Goal: Information Seeking & Learning: Learn about a topic

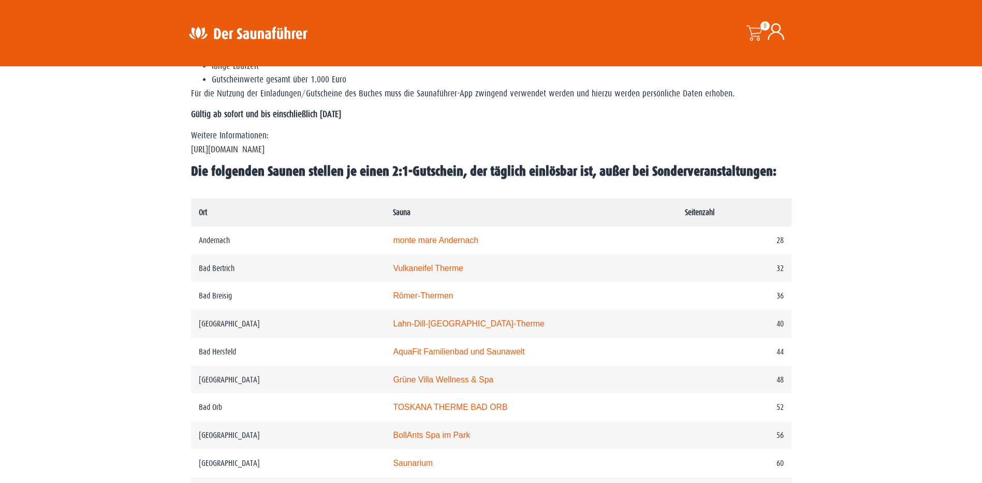
scroll to position [466, 0]
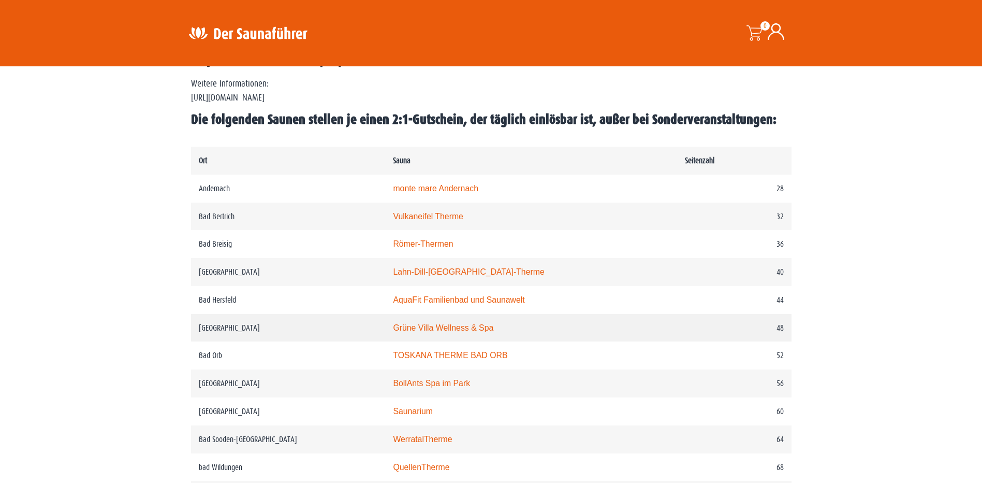
click at [407, 329] on link "Grüne Villa Wellness & Spa" at bounding box center [443, 327] width 100 height 9
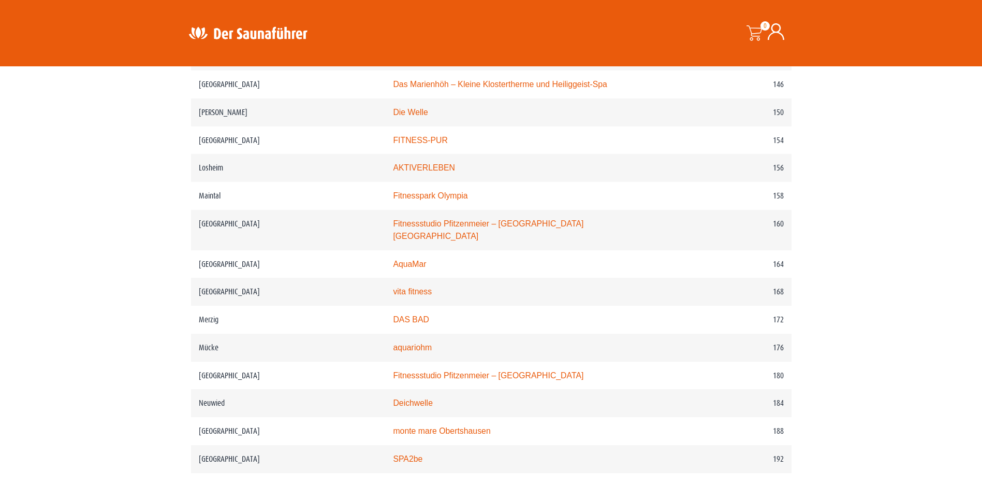
scroll to position [1422, 0]
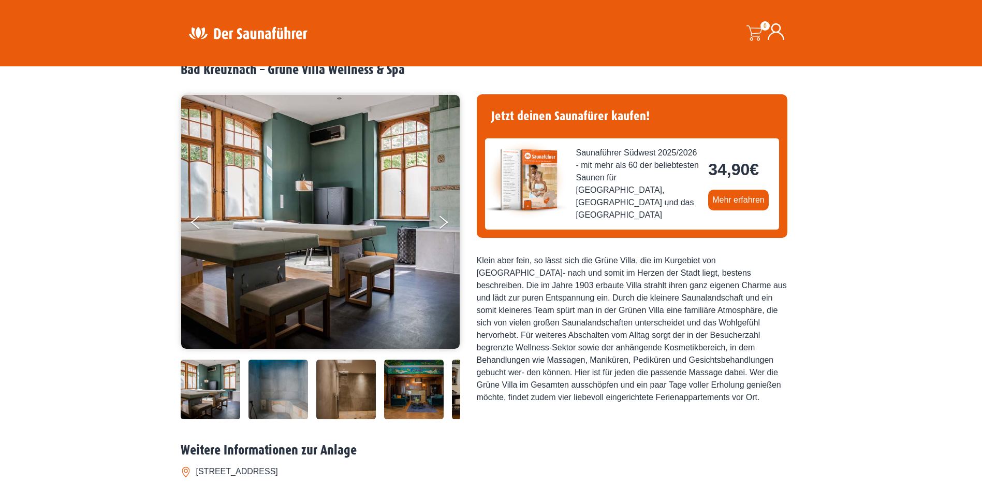
scroll to position [104, 0]
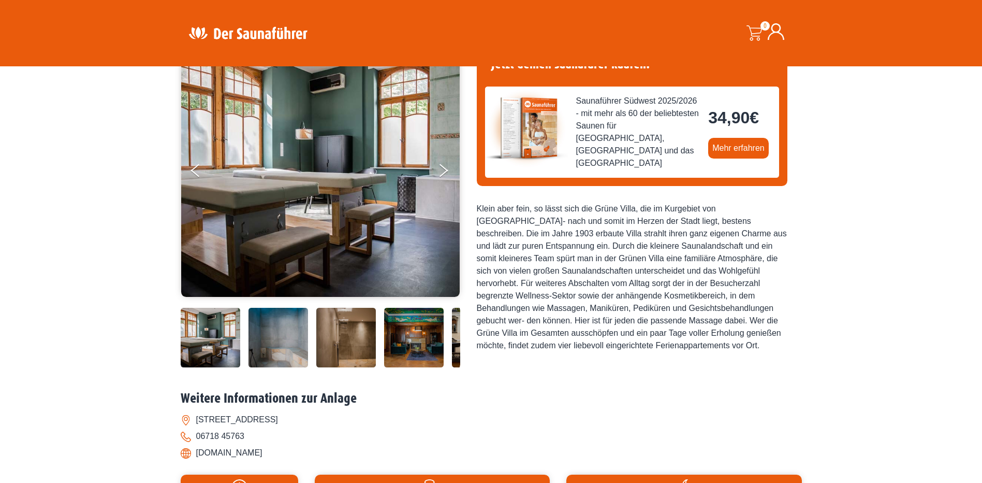
click at [228, 331] on img at bounding box center [211, 338] width 60 height 60
click at [445, 164] on button "Next" at bounding box center [451, 173] width 26 height 26
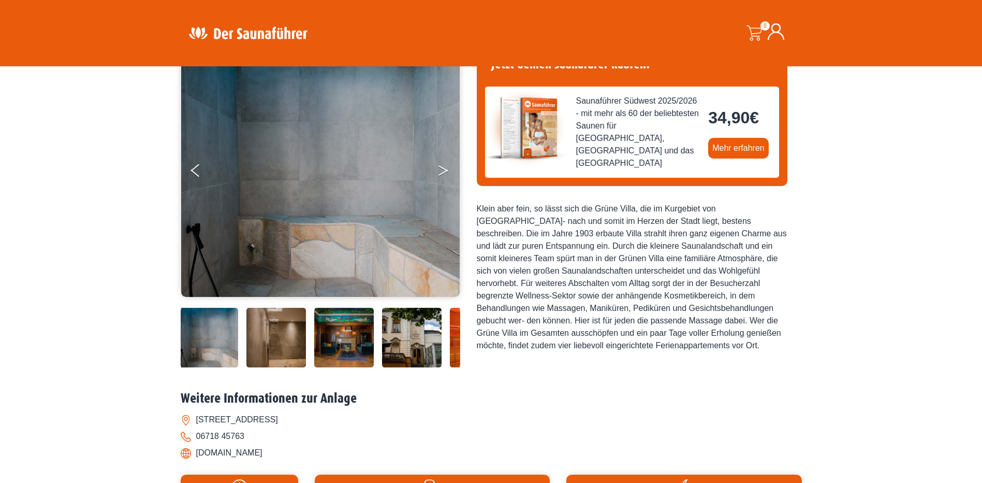
click at [442, 166] on button "Next" at bounding box center [451, 173] width 26 height 26
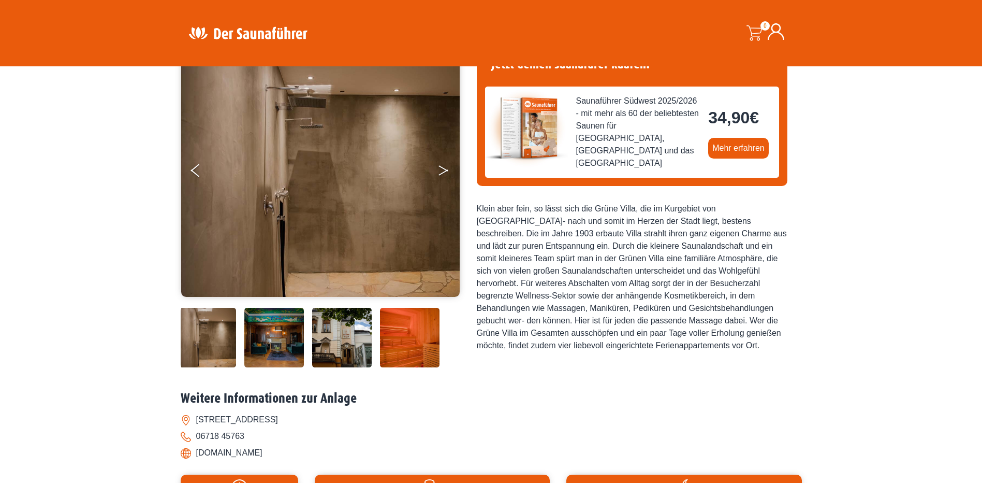
click at [442, 166] on button "Next" at bounding box center [451, 173] width 26 height 26
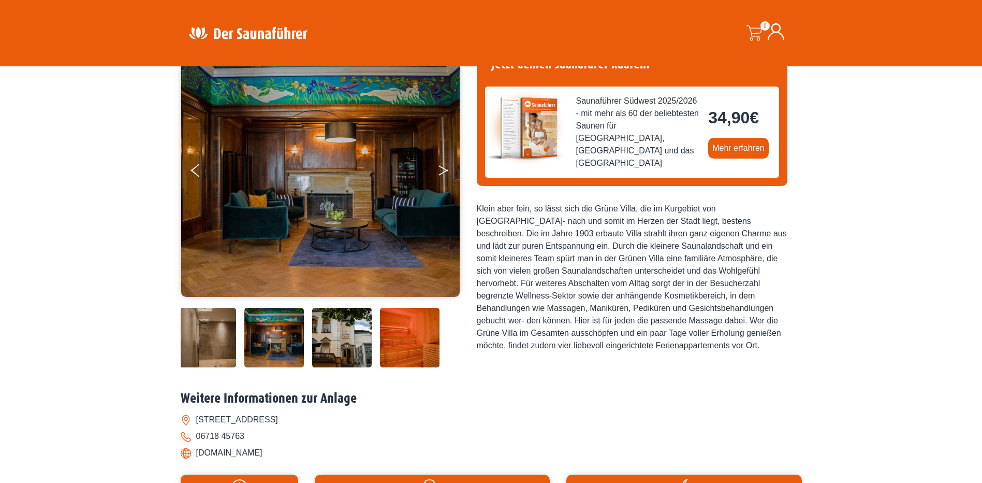
click at [442, 166] on button "Next" at bounding box center [451, 173] width 26 height 26
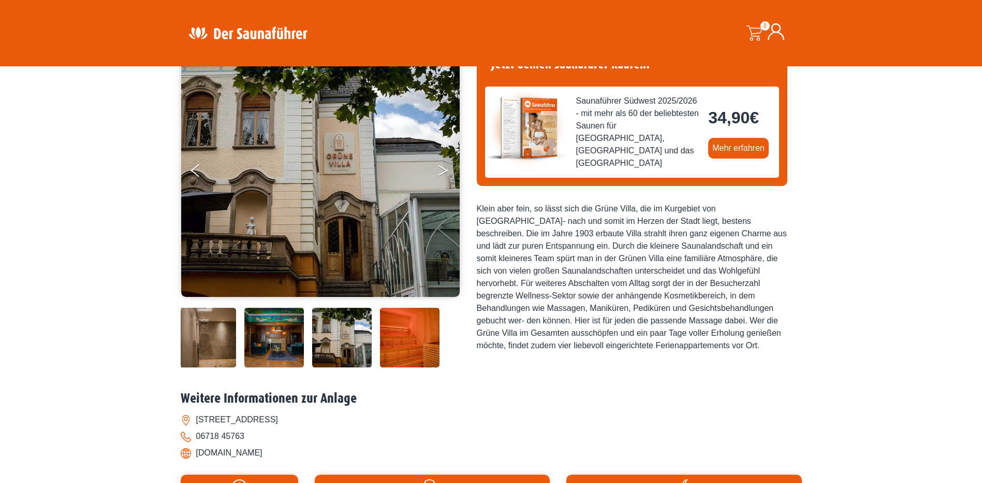
click at [442, 166] on button "Next" at bounding box center [451, 173] width 26 height 26
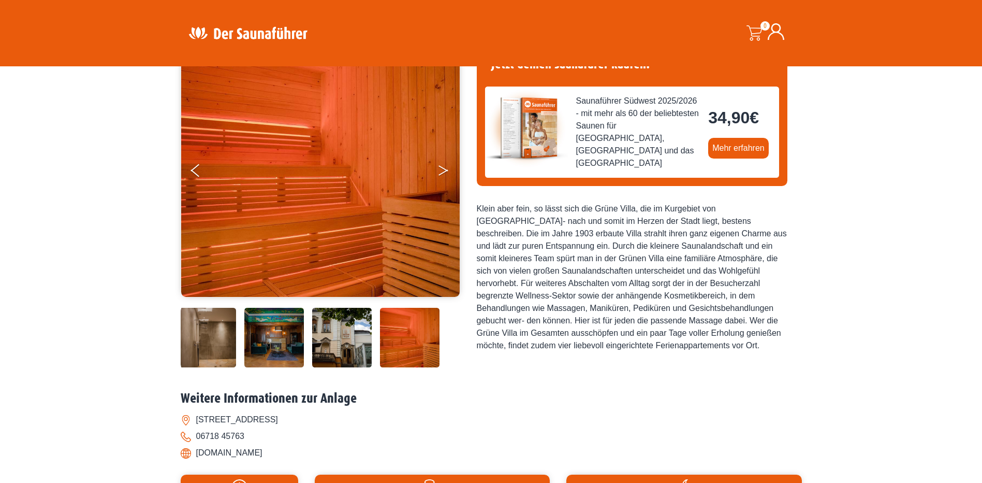
click at [442, 166] on button "Next" at bounding box center [451, 173] width 26 height 26
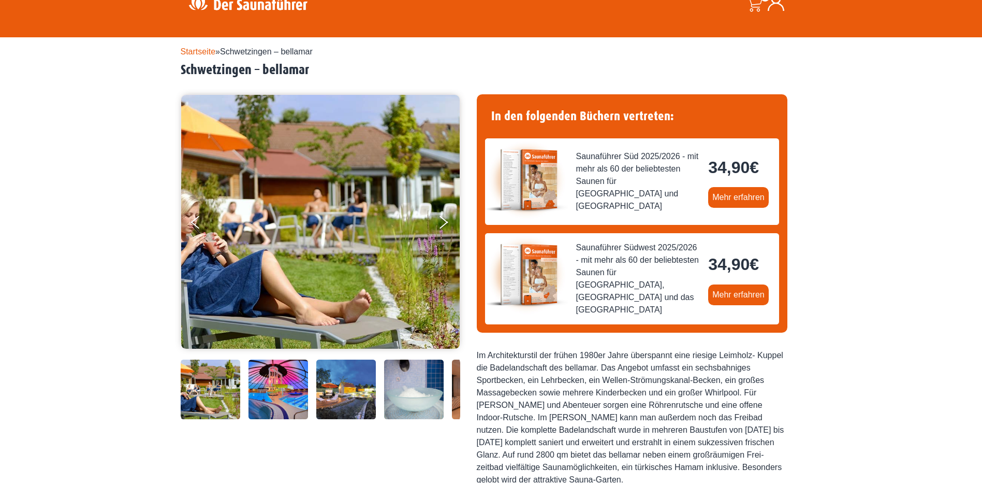
scroll to position [104, 0]
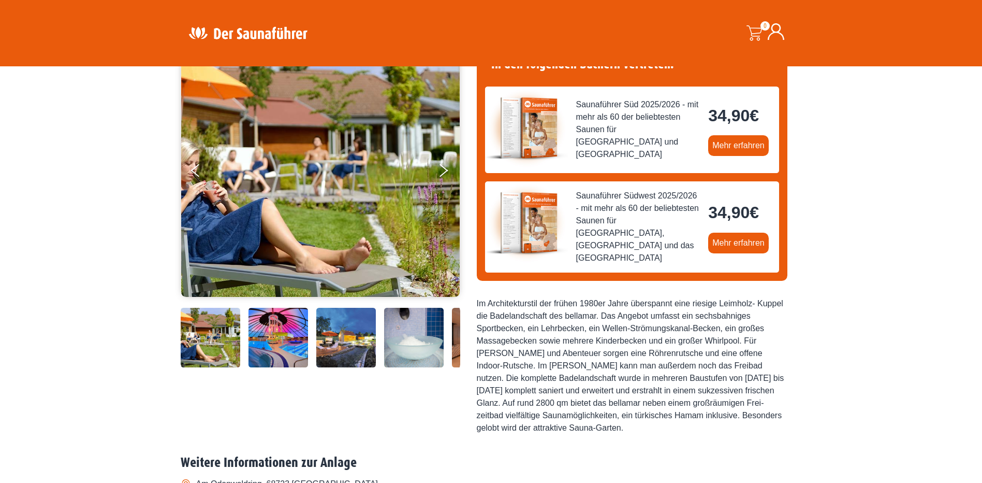
click at [227, 339] on img at bounding box center [211, 338] width 60 height 60
click at [279, 329] on img at bounding box center [279, 338] width 60 height 60
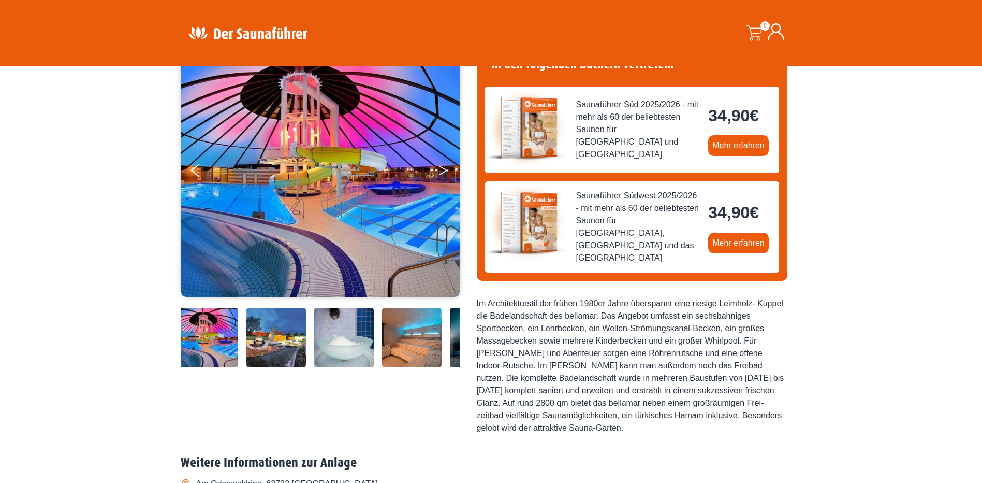
click at [447, 167] on button "Next" at bounding box center [451, 173] width 26 height 26
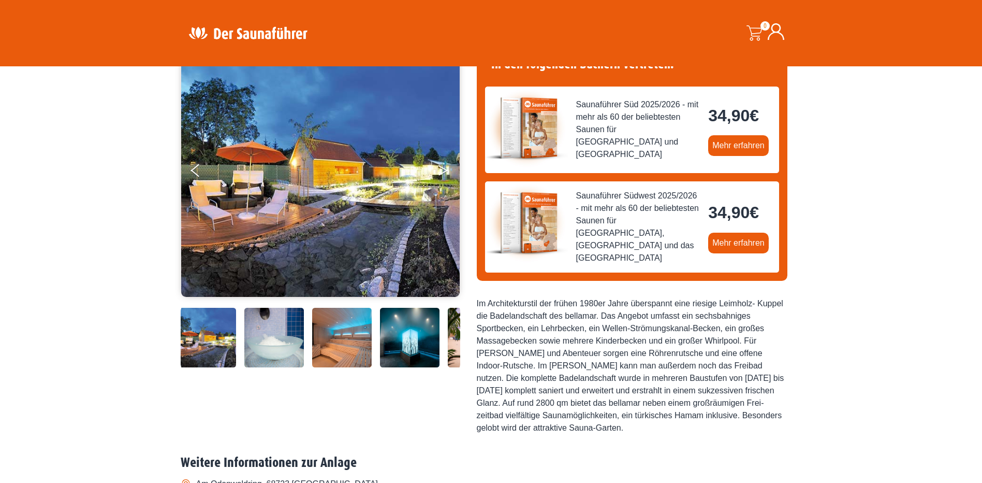
click at [447, 167] on button "Next" at bounding box center [451, 173] width 26 height 26
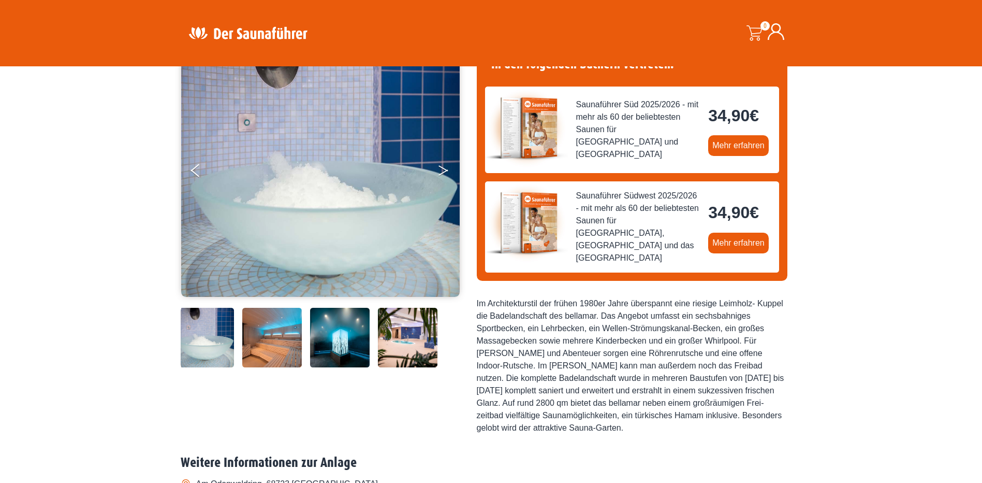
click at [447, 167] on button "Next" at bounding box center [451, 173] width 26 height 26
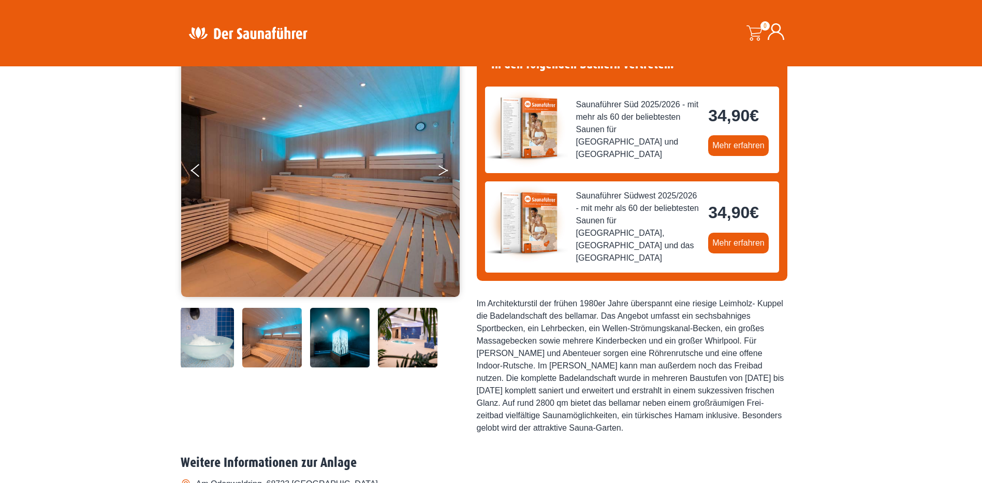
click at [447, 167] on button "Next" at bounding box center [451, 173] width 26 height 26
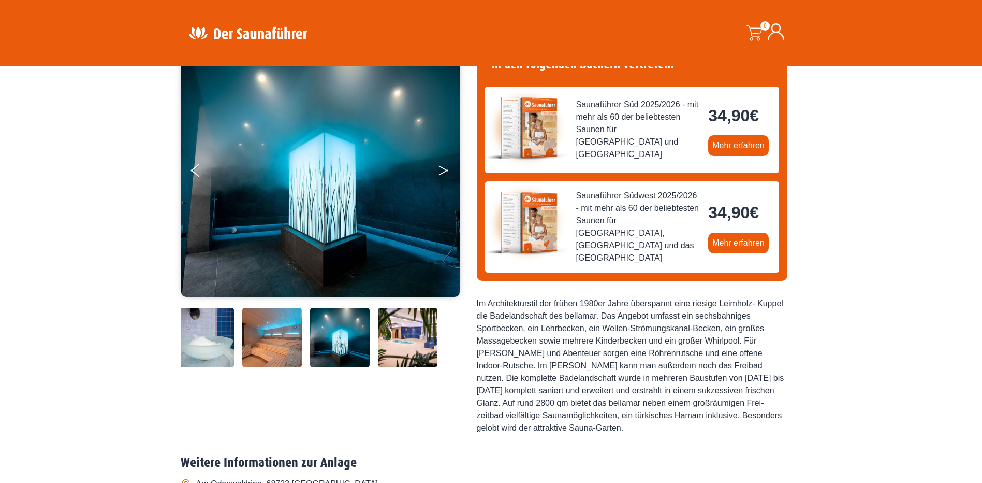
click at [447, 167] on button "Next" at bounding box center [451, 173] width 26 height 26
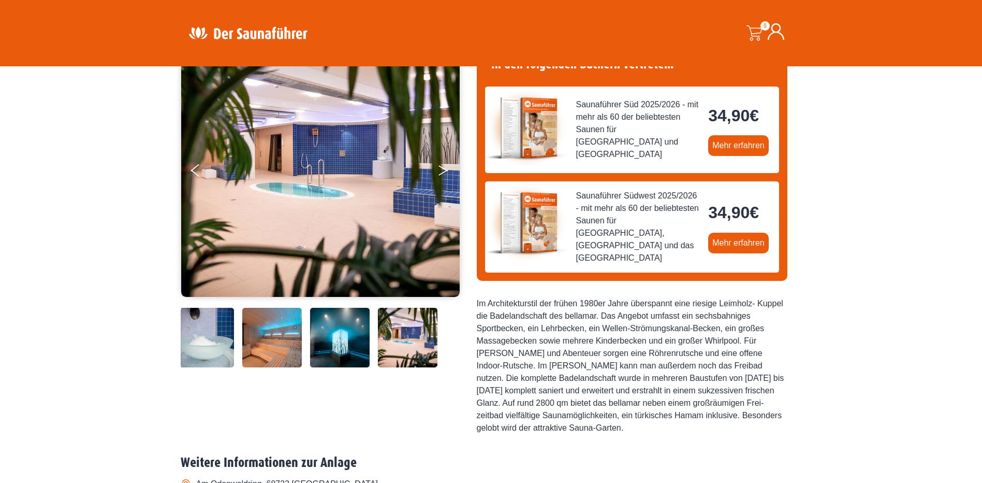
click at [447, 167] on button "Next" at bounding box center [451, 173] width 26 height 26
click at [442, 168] on icon "Next" at bounding box center [443, 168] width 9 height 6
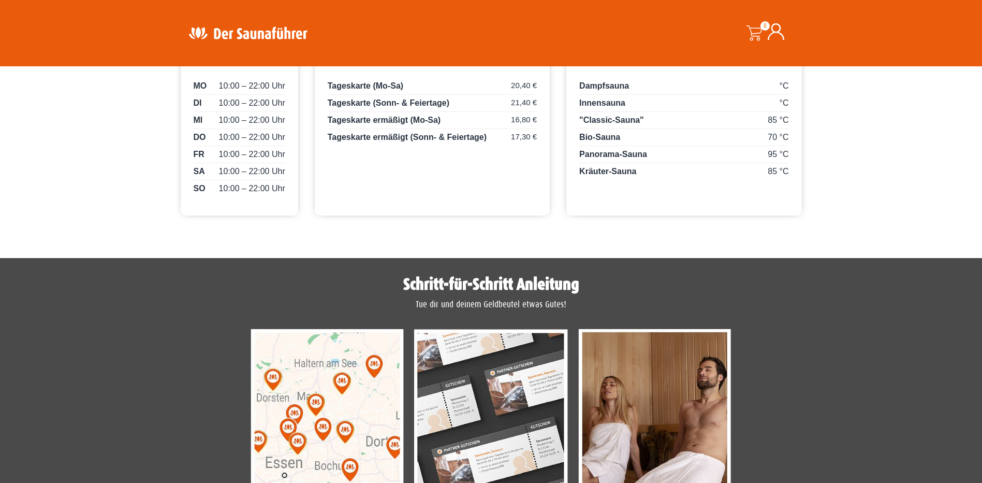
scroll to position [777, 0]
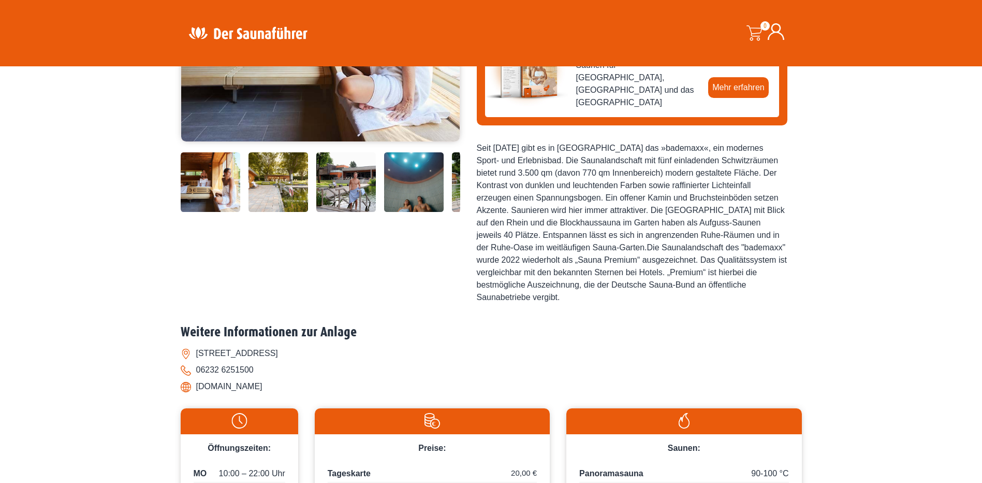
scroll to position [311, 0]
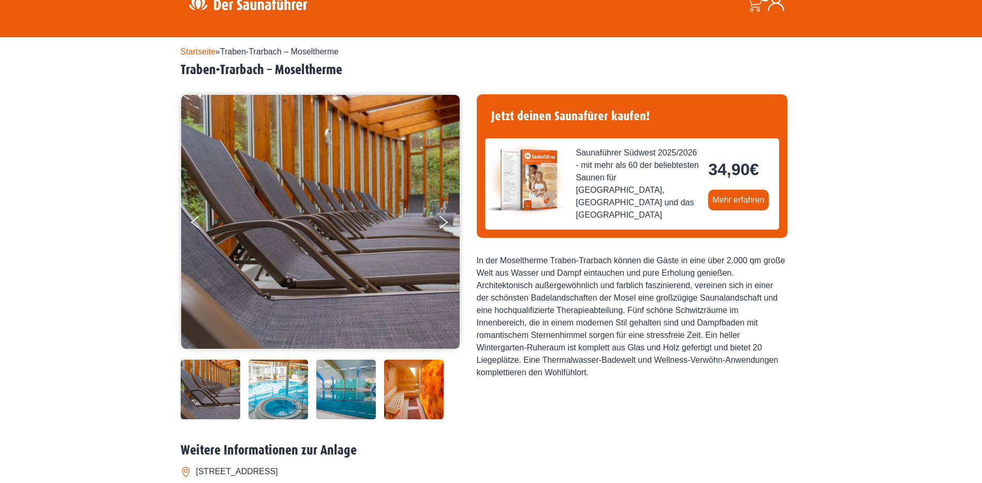
scroll to position [155, 0]
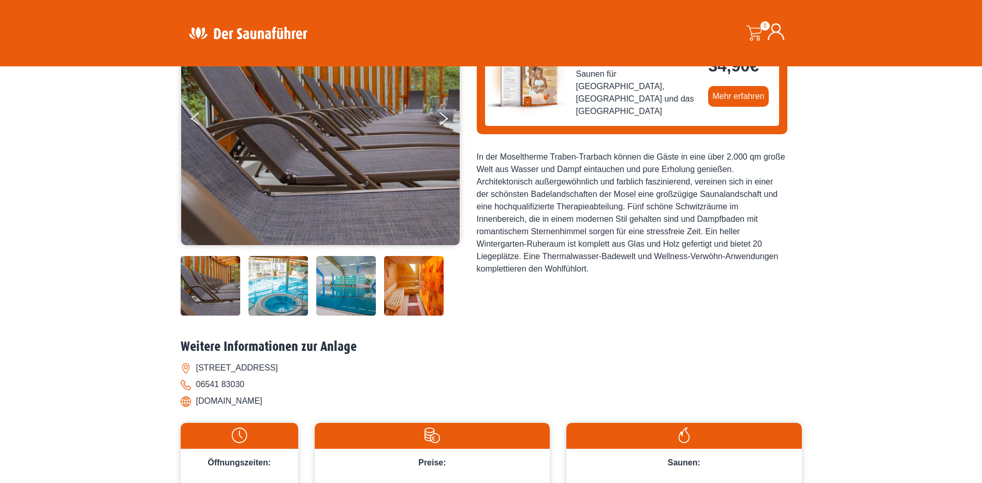
click at [266, 285] on img at bounding box center [279, 286] width 60 height 60
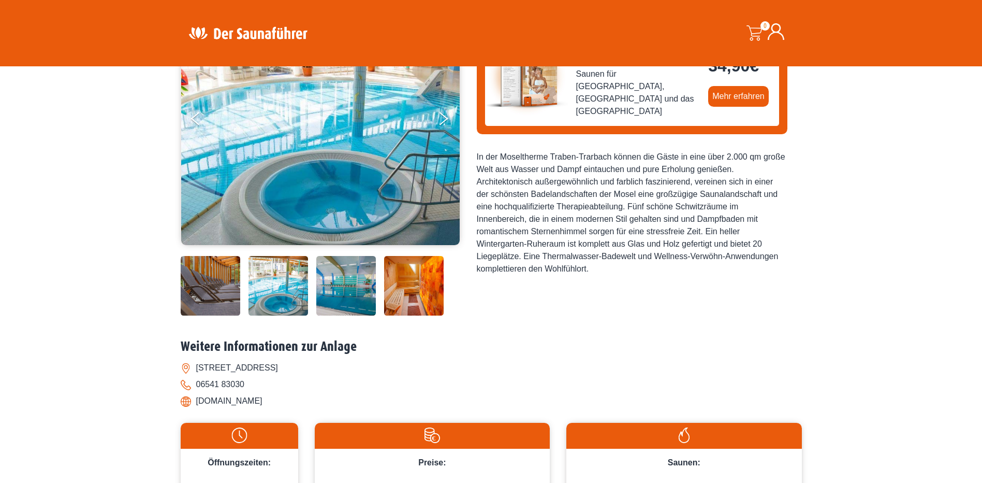
click at [349, 288] on img at bounding box center [346, 286] width 60 height 60
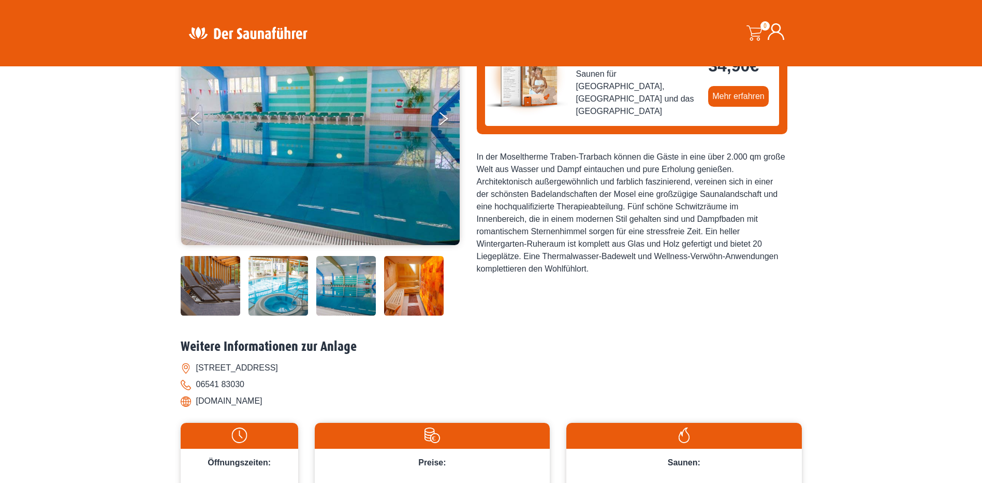
click at [430, 281] on img at bounding box center [414, 286] width 60 height 60
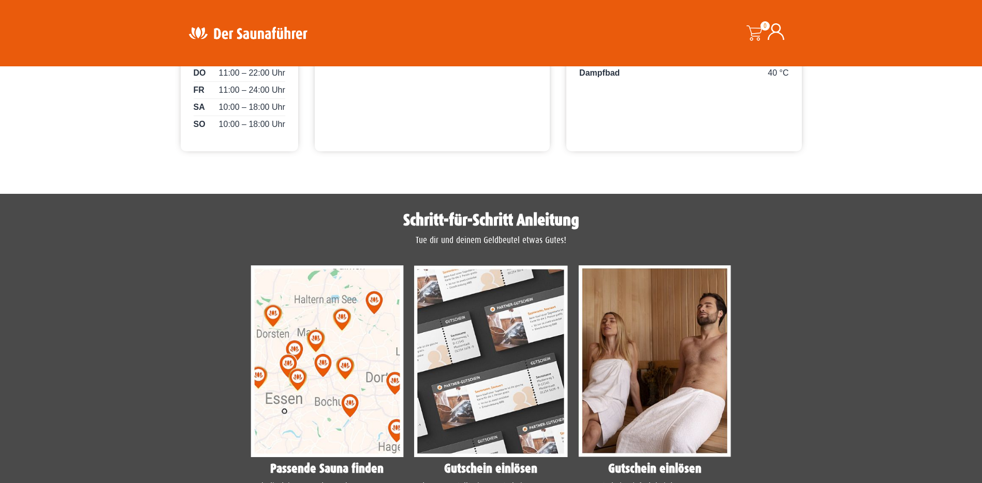
scroll to position [466, 0]
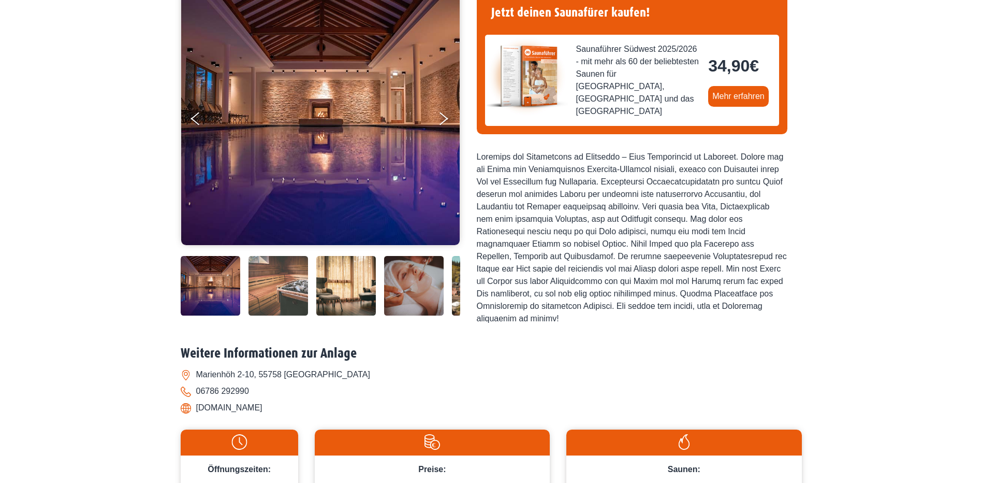
scroll to position [207, 0]
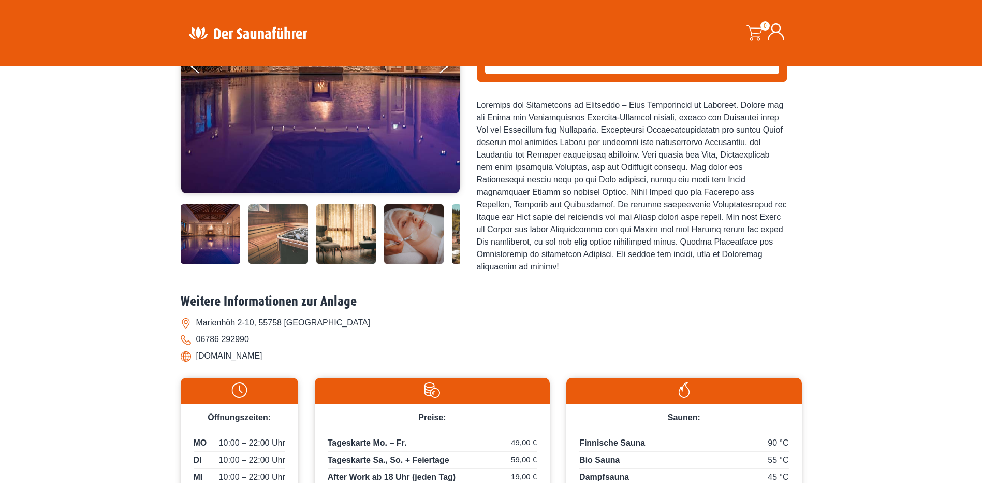
click at [192, 234] on img at bounding box center [211, 234] width 60 height 60
click at [254, 218] on img at bounding box center [279, 234] width 60 height 60
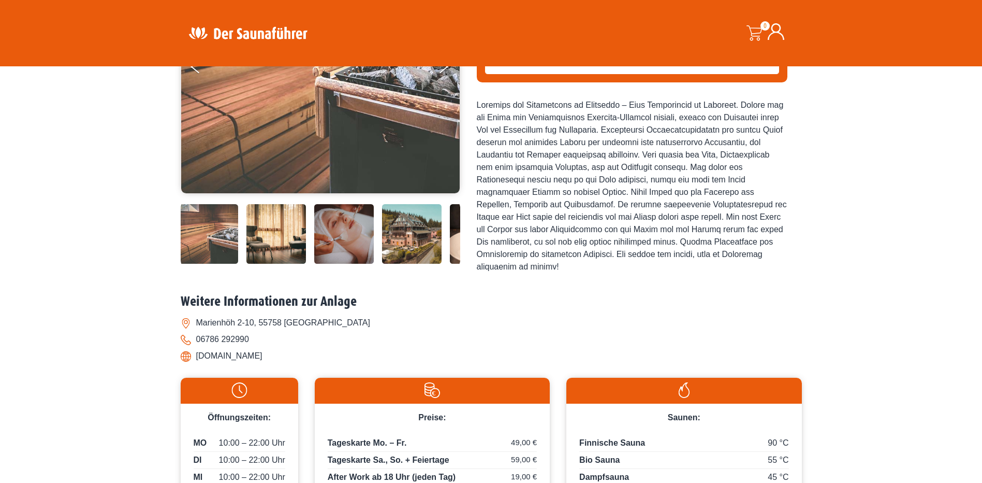
click at [329, 230] on img at bounding box center [344, 234] width 60 height 60
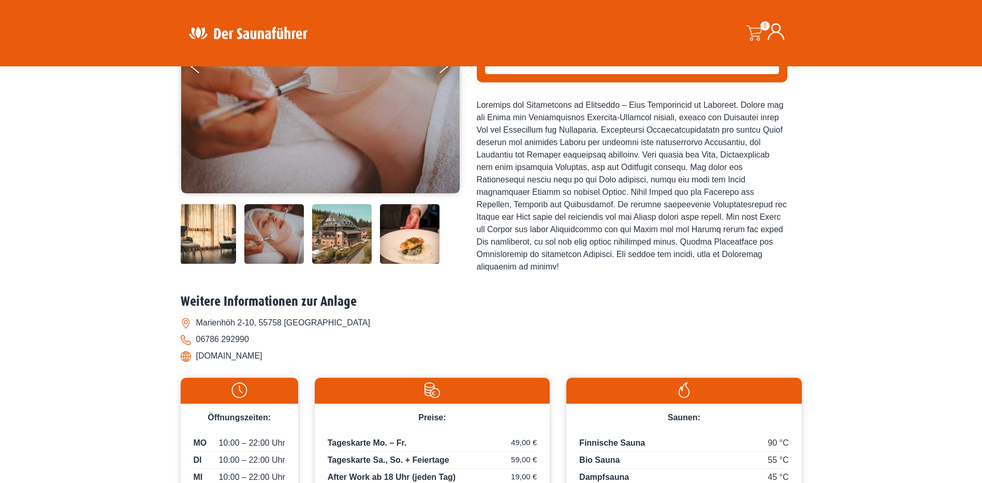
click at [372, 233] on div at bounding box center [250, 234] width 419 height 60
click at [359, 234] on img at bounding box center [342, 234] width 60 height 60
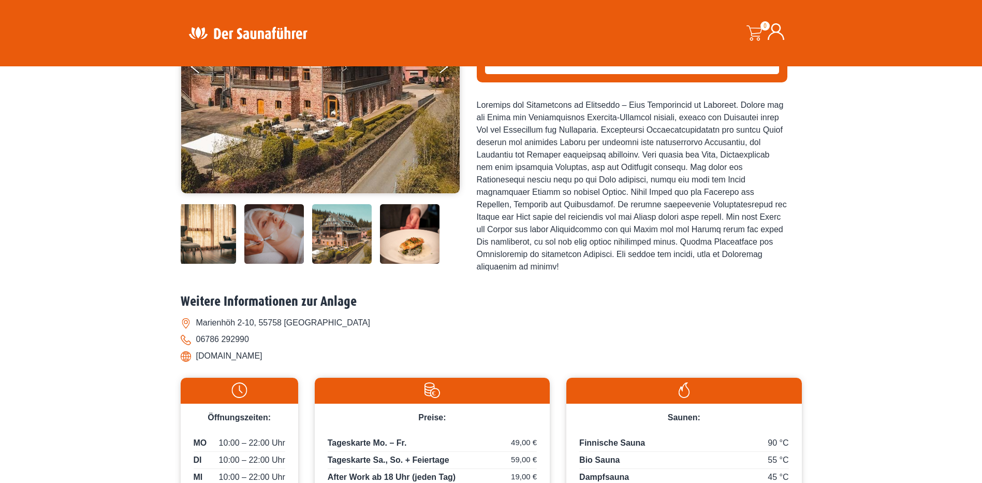
click at [405, 231] on img at bounding box center [410, 234] width 60 height 60
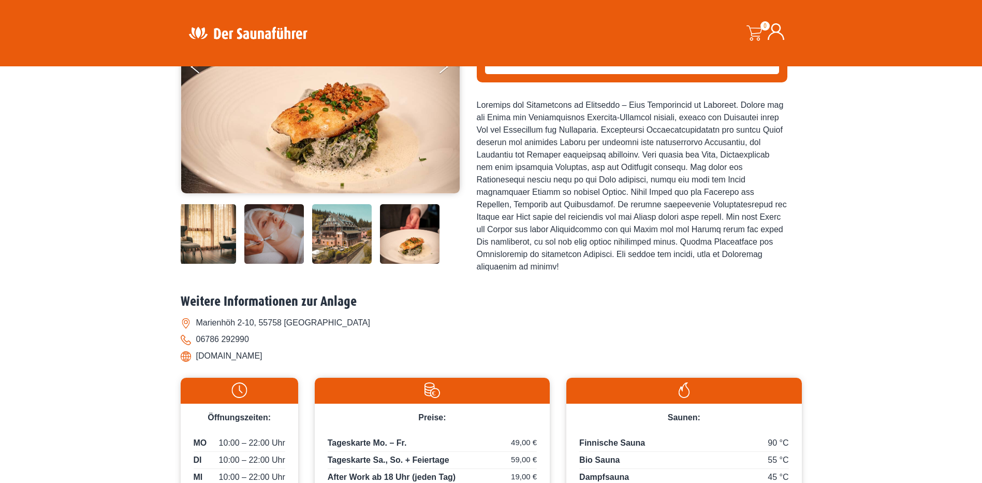
scroll to position [0, 0]
